Goal: Information Seeking & Learning: Learn about a topic

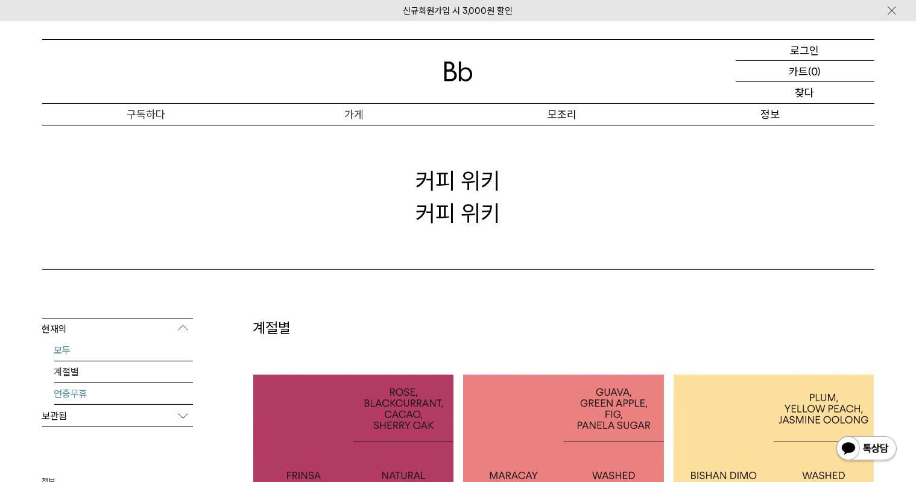
click at [78, 393] on font "연중무휴" at bounding box center [71, 393] width 34 height 11
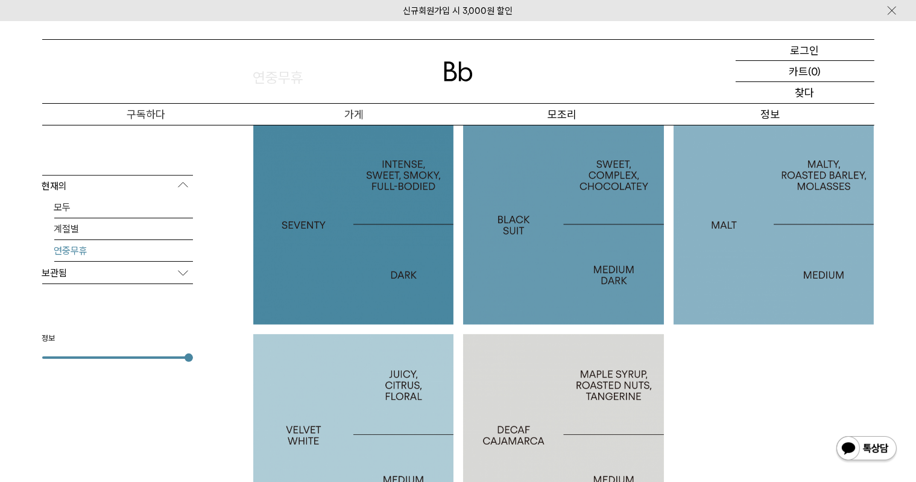
scroll to position [241, 0]
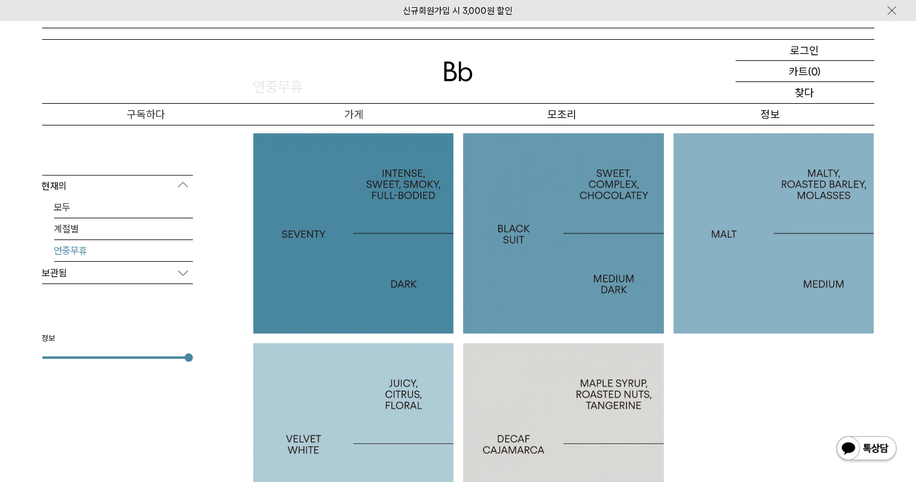
click at [374, 435] on font "벨벳 화이트" at bounding box center [353, 443] width 67 height 17
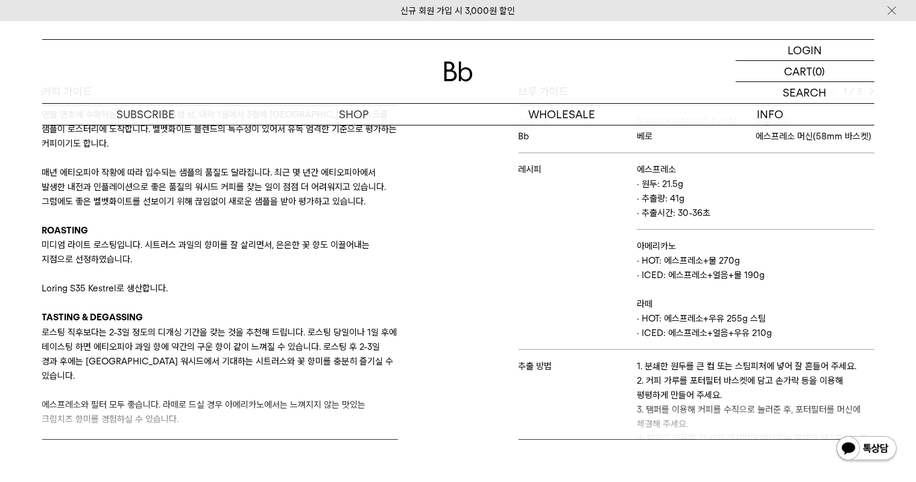
scroll to position [663, 0]
